Goal: Task Accomplishment & Management: Manage account settings

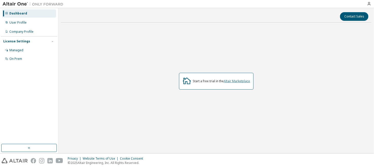
click at [237, 80] on link "Altair Marketplace" at bounding box center [237, 81] width 26 height 4
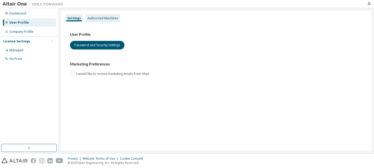
click at [90, 18] on div "Authorized Machines" at bounding box center [102, 18] width 31 height 4
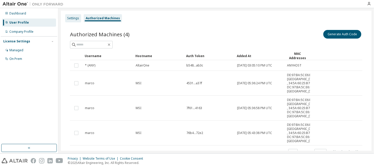
click at [76, 19] on div "Settings" at bounding box center [73, 18] width 12 height 4
